Goal: Find specific page/section: Find specific page/section

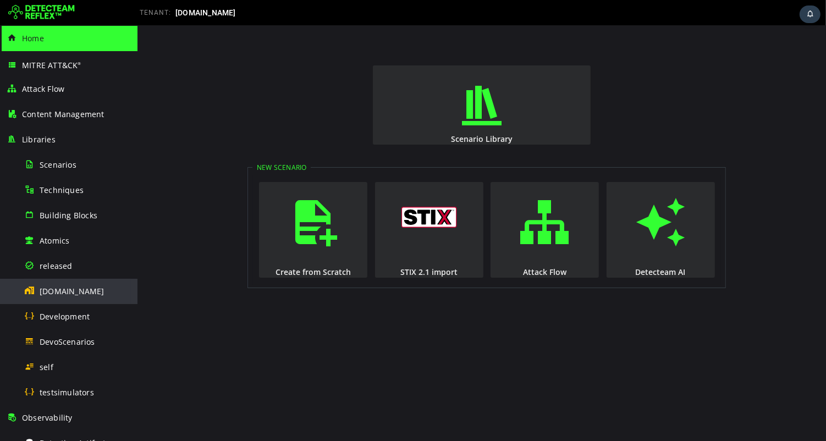
click at [51, 295] on span "[DOMAIN_NAME]" at bounding box center [72, 291] width 65 height 10
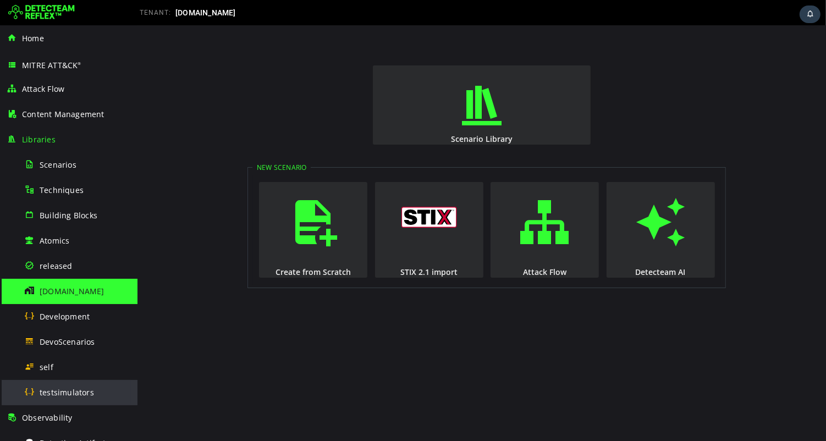
scroll to position [243, 0]
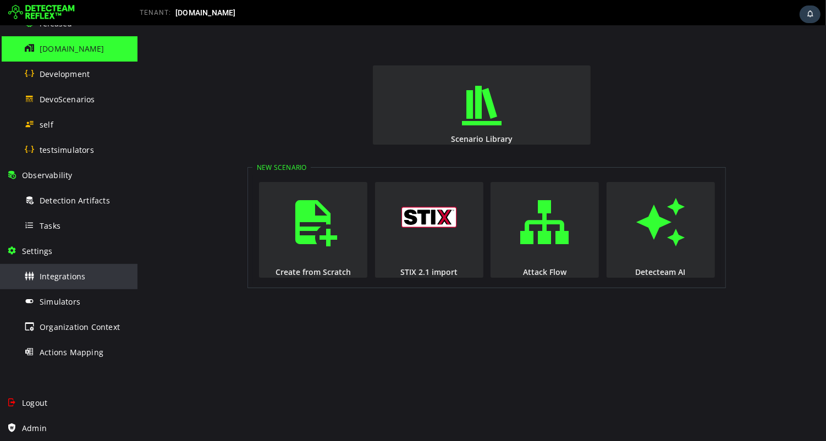
click at [63, 283] on div "Integrations" at bounding box center [77, 276] width 107 height 25
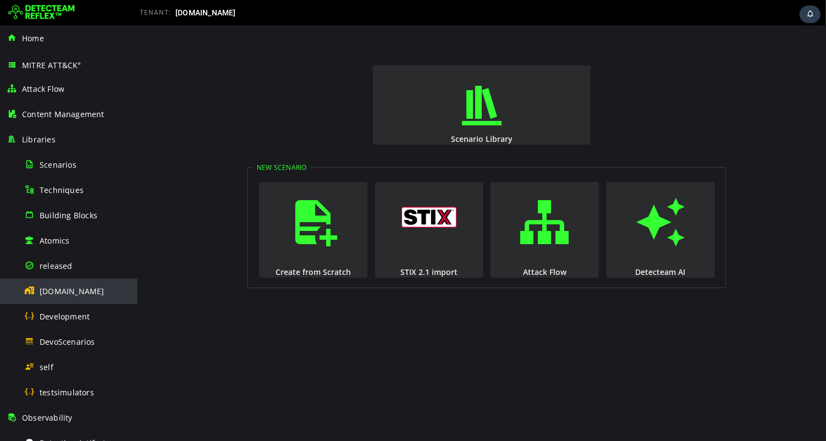
click at [58, 293] on span "[DOMAIN_NAME]" at bounding box center [72, 291] width 65 height 10
